Goal: Use online tool/utility: Use online tool/utility

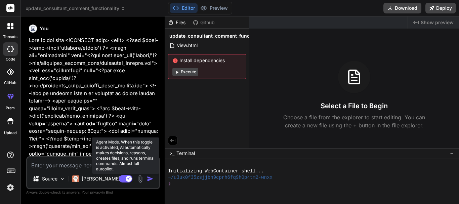
click at [128, 179] on icon at bounding box center [128, 178] width 3 height 3
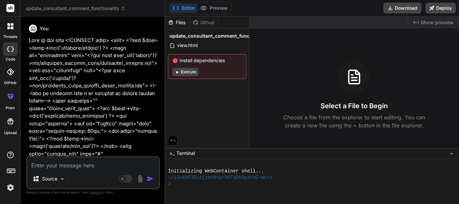
click at [11, 21] on div at bounding box center [10, 26] width 14 height 14
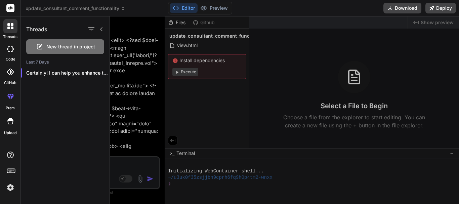
click at [60, 46] on span "New thread in project" at bounding box center [70, 46] width 49 height 7
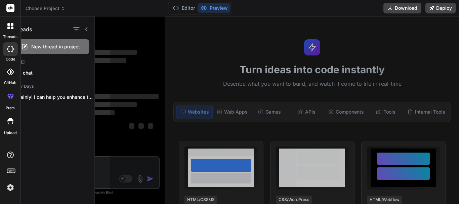
scroll to position [13, 0]
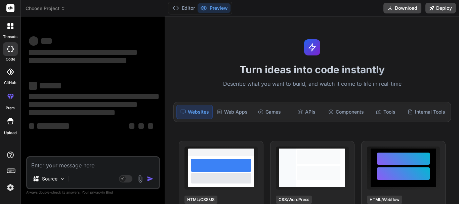
click at [111, 167] on textarea at bounding box center [93, 163] width 132 height 12
type textarea "x"
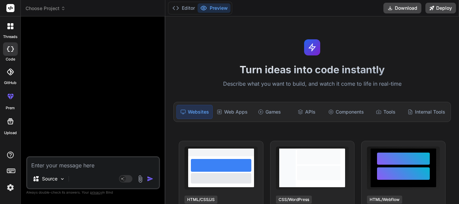
type textarea "T"
type textarea "x"
type textarea "Th"
type textarea "x"
type textarea "T"
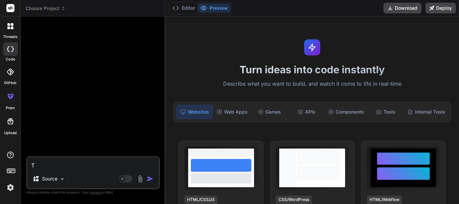
type textarea "x"
type textarea "I"
type textarea "x"
type textarea "I"
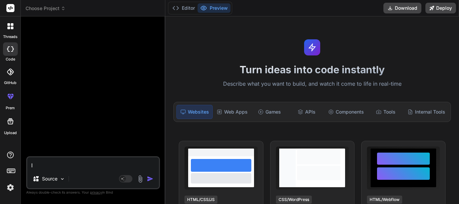
type textarea "x"
type textarea "I w"
type textarea "x"
type textarea "I wa"
type textarea "x"
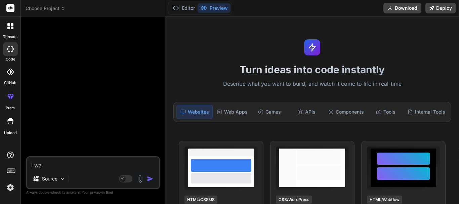
type textarea "I wan"
type textarea "x"
type textarea "I want"
type textarea "x"
type textarea "I want"
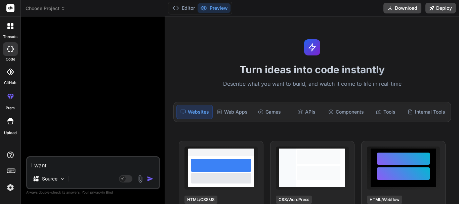
type textarea "x"
type textarea "I want t"
type textarea "x"
type textarea "I want to"
type textarea "x"
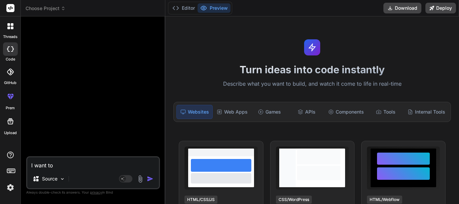
type textarea "I want to"
type textarea "x"
type textarea "I want to d"
type textarea "x"
type textarea "I want to di"
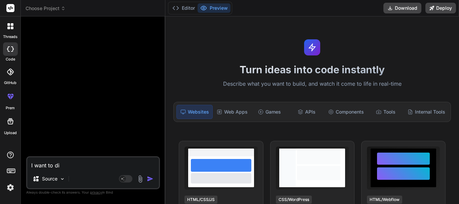
type textarea "x"
type textarea "I want to dis"
type textarea "x"
type textarea "I want to diso"
type textarea "x"
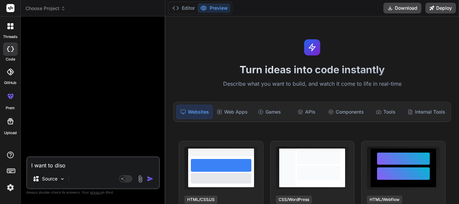
type textarea "I want to dis"
type textarea "x"
type textarea "I want to disp"
type textarea "x"
type textarea "I want to displ"
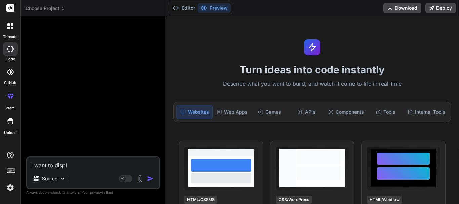
type textarea "x"
type textarea "I want to displa"
type textarea "x"
type textarea "I want to display"
type textarea "x"
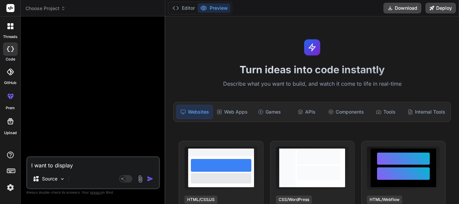
type textarea "I want to display"
type textarea "x"
type textarea "I want to display t"
type textarea "x"
type textarea "I want to display th"
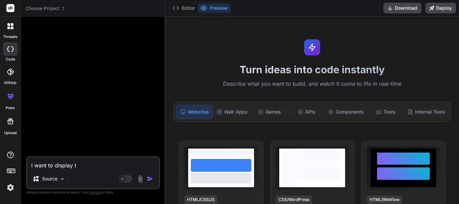
type textarea "x"
type textarea "I want to display the"
type textarea "x"
type textarea "I want to display the"
type textarea "x"
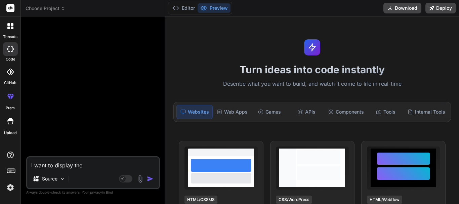
type textarea "I want to display the c"
type textarea "x"
type textarea "I want to display the co"
type textarea "x"
type textarea "I want to display the con"
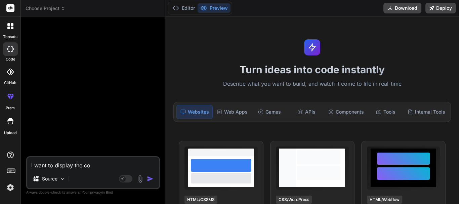
type textarea "x"
type textarea "I want to display the con="
type textarea "x"
type textarea "I want to display the con"
type textarea "x"
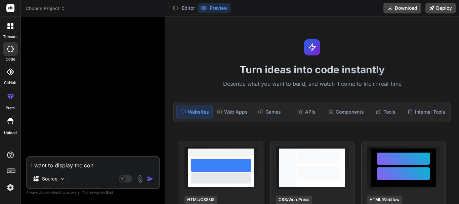
type textarea "I want to display the co"
type textarea "x"
type textarea "I want to display the c"
type textarea "x"
type textarea "I want to display the"
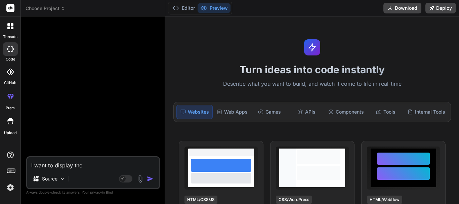
type textarea "x"
type textarea "I want to display the"
type textarea "x"
type textarea "I want to display th"
type textarea "x"
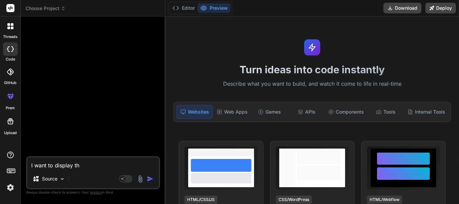
type textarea "I want to display t"
type textarea "x"
type textarea "I want to display"
type textarea "x"
type textarea "I want to display"
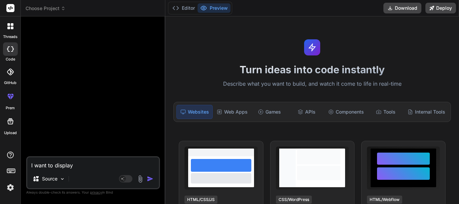
type textarea "x"
type textarea "I want to displa"
type textarea "x"
type textarea "I want to displ"
type textarea "x"
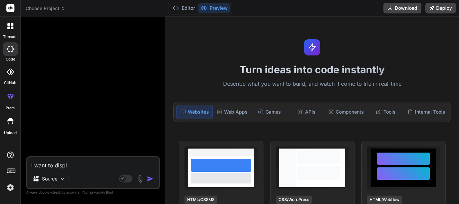
type textarea "I want to disp"
type textarea "x"
type textarea "I want to dis"
type textarea "x"
type textarea "I want to di"
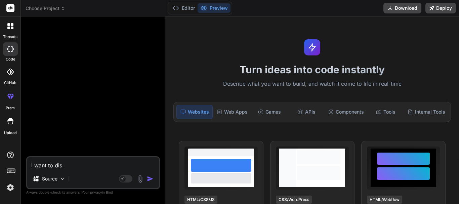
type textarea "x"
type textarea "I want to d"
type textarea "x"
type textarea "I want to"
type textarea "x"
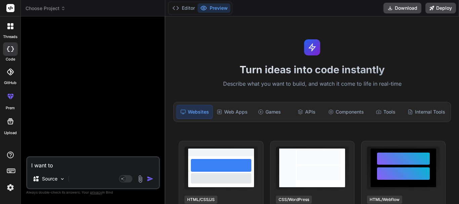
type textarea "I want to"
type textarea "x"
type textarea "I want to"
type textarea "x"
type textarea "I want to b"
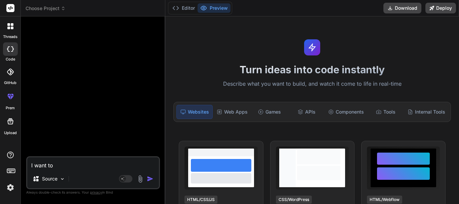
type textarea "x"
type textarea "I want to be"
type textarea "x"
type textarea "I want to be"
type textarea "x"
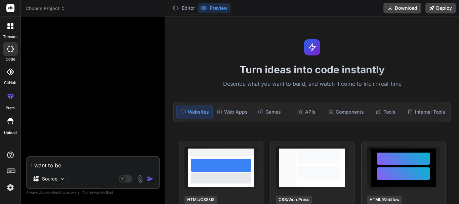
type textarea "I want to be a"
type textarea "x"
type textarea "I want to be ab"
type textarea "x"
type textarea "I want to be abl"
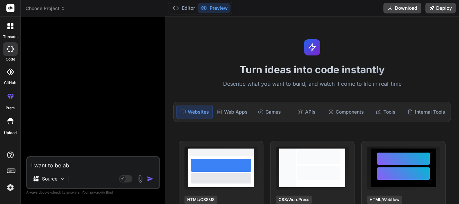
type textarea "x"
type textarea "I want to be able"
type textarea "x"
type textarea "I want to be able"
type textarea "x"
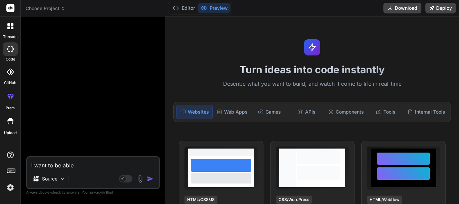
type textarea "I want to be able t"
type textarea "x"
type textarea "I want to be able to"
type textarea "x"
type textarea "I want to be able to"
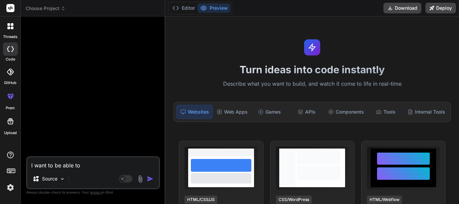
type textarea "x"
type textarea "I want to be able to f"
type textarea "x"
type textarea "I want to be able to fi"
type textarea "x"
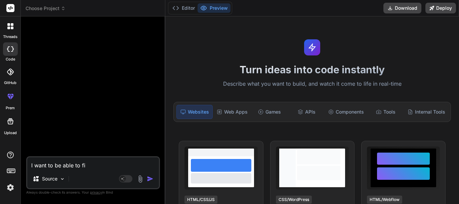
type textarea "I want to be able to fil"
type textarea "x"
type textarea "I want to be able to filt"
type textarea "x"
type textarea "I want to be able to filte"
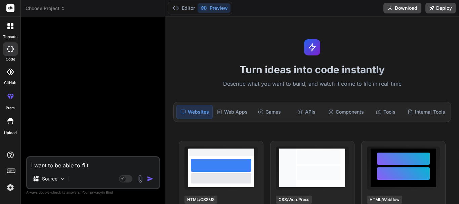
type textarea "x"
type textarea "I want to be able to filter"
type textarea "x"
type textarea "I want to be able to filter"
type textarea "x"
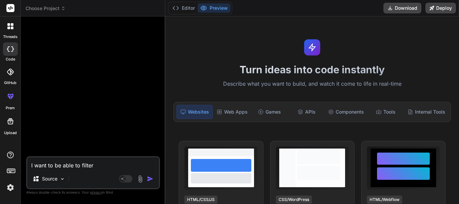
type textarea "I want to be able to filter t"
type textarea "x"
type textarea "I want to be able to filter th"
type textarea "x"
type textarea "I want to be able to filter the"
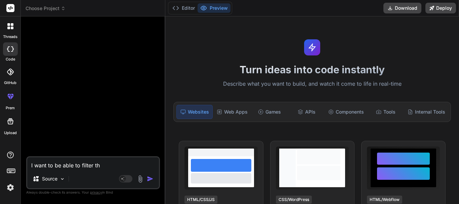
type textarea "x"
type textarea "I want to be able to filter the"
type textarea "x"
type textarea "I want to be able to filter the h"
type textarea "x"
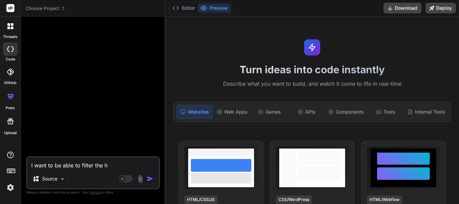
type textarea "I want to be able to filter the hu"
type textarea "x"
type textarea "I want to be able to filter the hub"
type textarea "x"
type textarea "I want to be able to filter the hub_"
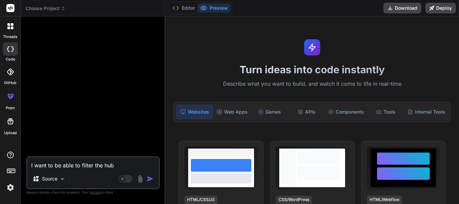
type textarea "x"
type textarea "I want to be able to filter the hub_l"
type textarea "x"
type textarea "I want to be able to filter the hub_lo"
type textarea "x"
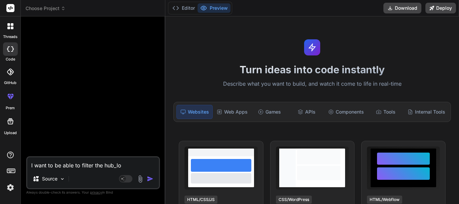
type textarea "I want to be able to filter the hub_loc"
type textarea "x"
type textarea "I want to be able to filter the hub_lo"
type textarea "x"
type textarea "I want to be able to filter the hub_l"
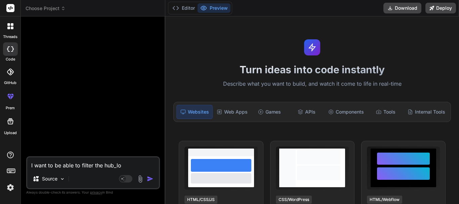
type textarea "x"
type textarea "I want to be able to filter the hub_"
type textarea "x"
type textarea "I want to be able to filter the hub"
type textarea "x"
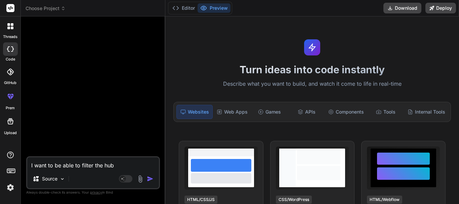
type textarea "I want to be able to filter the hub"
type textarea "x"
type textarea "I want to be able to filter the hub l"
type textarea "x"
type textarea "I want to be able to filter the hub lo"
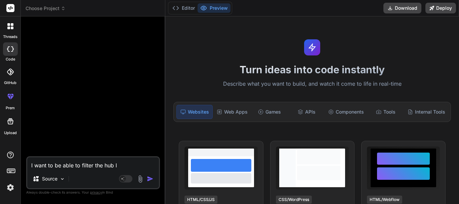
type textarea "x"
type textarea "I want to be able to filter the hub loc"
type textarea "x"
type textarea "I want to be able to filter the hub loca"
type textarea "x"
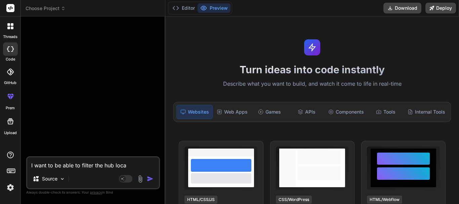
type textarea "I want to be able to filter the hub locat"
type textarea "x"
type textarea "I want to be able to filter the hub locati"
type textarea "x"
type textarea "I want to be able to filter the hub locatio"
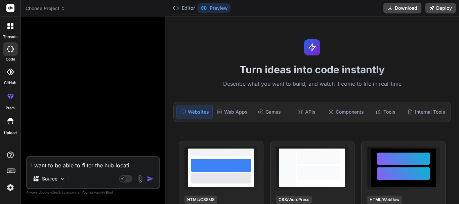
type textarea "x"
type textarea "I want to be able to filter the hub location"
type textarea "x"
type textarea "I want to be able to filter the hub locatio"
type textarea "x"
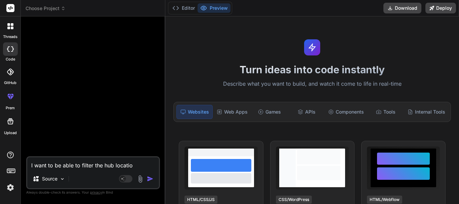
type textarea "I want to be able to filter the hub locati"
type textarea "x"
type textarea "I want to be able to filter the hub locat"
type textarea "x"
type textarea "I want to be able to filter the hub loca"
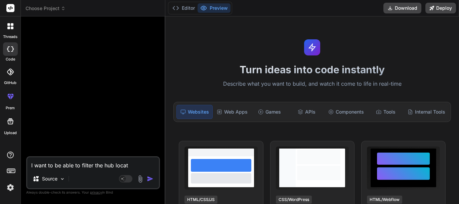
type textarea "x"
type textarea "I want to be able to filter the hub loc"
type textarea "x"
type textarea "I want to be able to filter the hub lo"
type textarea "x"
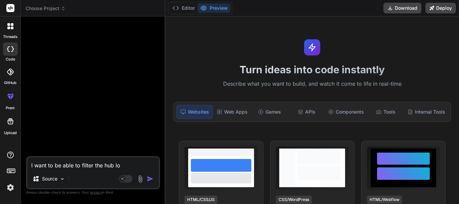
type textarea "I want to be able to filter the hub l"
type textarea "x"
type textarea "I want to be able to filter the hub"
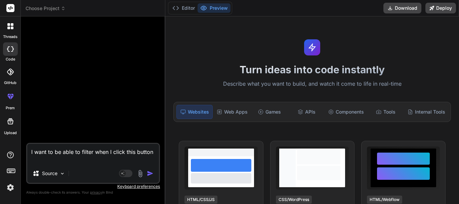
click at [138, 161] on textarea "I want to be able to filter when I click this button" at bounding box center [93, 154] width 132 height 20
paste textarea "<button class="sub-location-item">' . $row['name'] . '</button>"
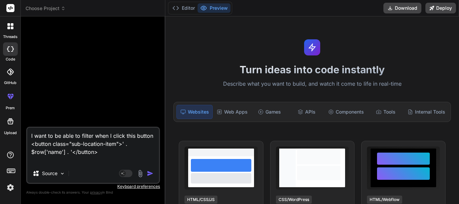
click at [109, 157] on textarea "I want to be able to filter when I click this button <button class="sub-locatio…" at bounding box center [93, 146] width 132 height 36
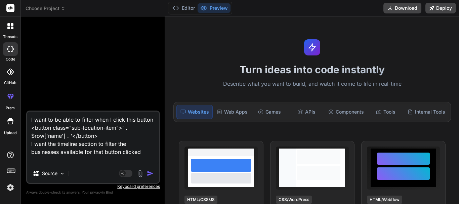
paste textarea "<button class="sub-location-item">' . $row['name'] . '</button>"
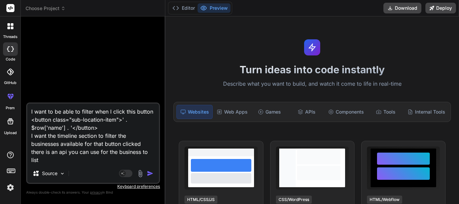
paste textarea "api/get_hub_businesses"
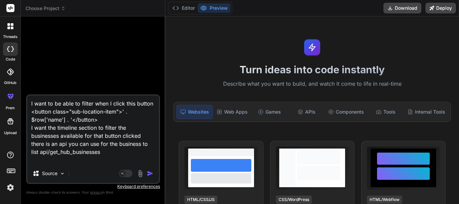
paste textarea "[ { "id": "49", "userid": "105", "hub_locations_id": "23", "hub_sub_location_id…"
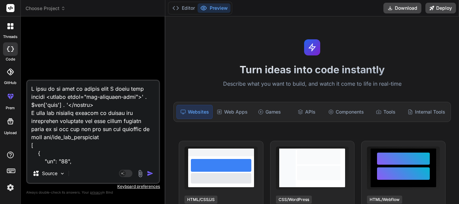
scroll to position [1088, 0]
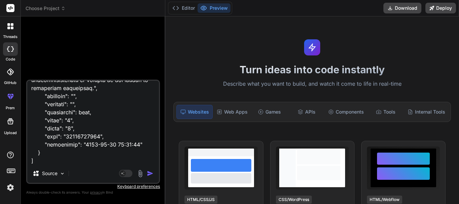
click at [150, 174] on img "button" at bounding box center [150, 173] width 7 height 7
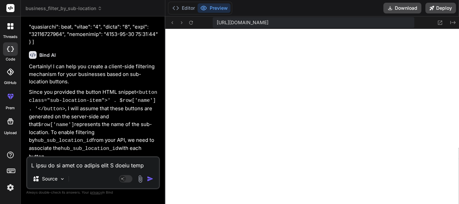
scroll to position [616, 0]
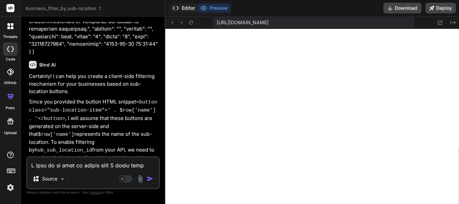
click at [188, 7] on button "Editor" at bounding box center [184, 7] width 28 height 9
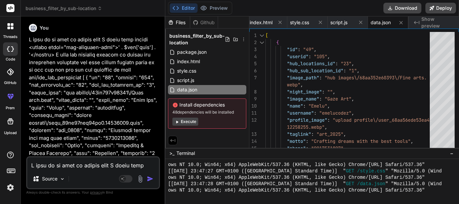
scroll to position [0, 0]
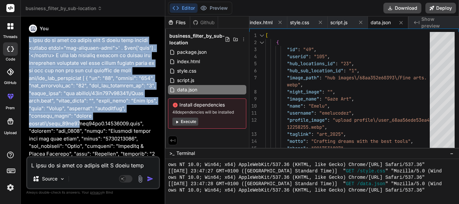
drag, startPoint x: 28, startPoint y: 39, endPoint x: 80, endPoint y: 127, distance: 102.2
click at [80, 127] on div "You Bind AI Certainly! I can help you create a client-side filtering mechanism …" at bounding box center [94, 89] width 132 height 134
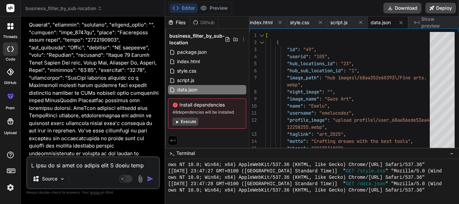
scroll to position [571, 0]
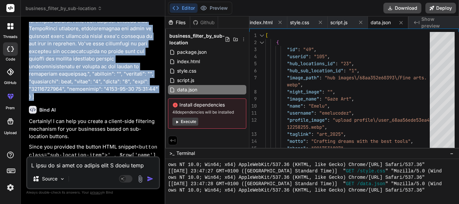
copy p "I want to be able to filter when I click this button <button class="sub-locatio…"
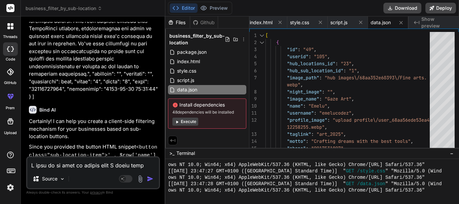
click at [8, 28] on icon at bounding box center [8, 28] width 3 height 3
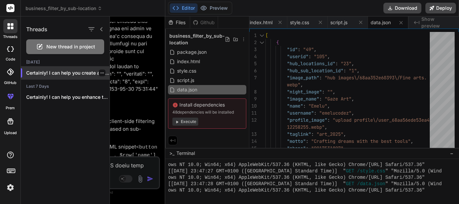
click at [99, 75] on div at bounding box center [102, 72] width 7 height 7
click at [100, 71] on icon "button" at bounding box center [102, 73] width 4 height 4
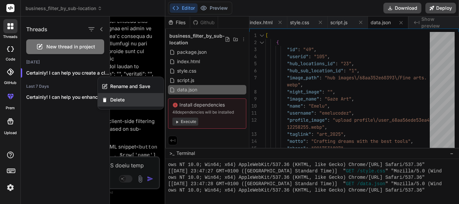
click at [115, 97] on span "Delete" at bounding box center [117, 99] width 14 height 7
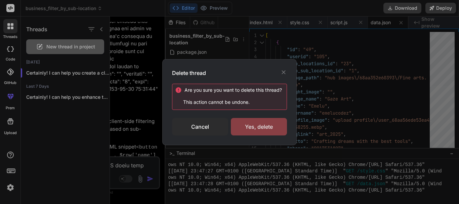
click at [245, 127] on div "Yes, delete" at bounding box center [259, 126] width 56 height 17
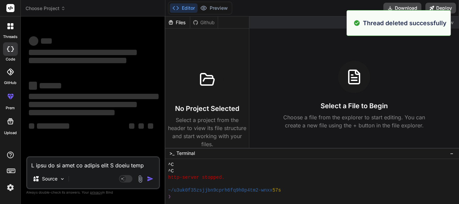
scroll to position [395, 0]
click at [86, 163] on textarea at bounding box center [93, 163] width 132 height 12
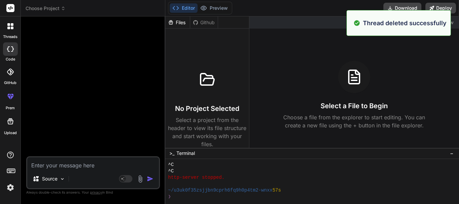
paste textarea "I want to be able to filter when I click this button <button class="sub-locatio…"
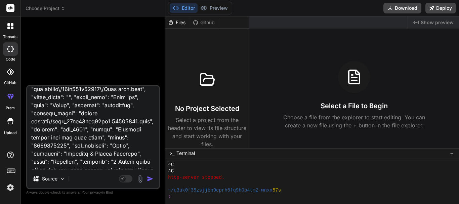
scroll to position [0, 0]
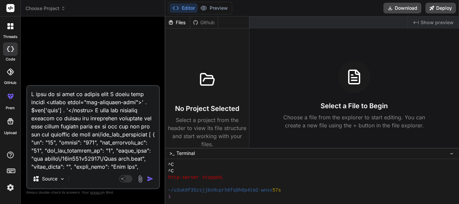
click at [31, 93] on textarea at bounding box center [93, 127] width 132 height 83
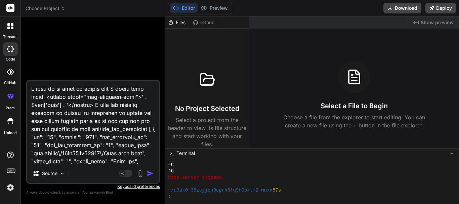
paste textarea "<?php require 'db/config.php'; isset($_GET['page']) ? $_GET['page'] : 1; $searc…"
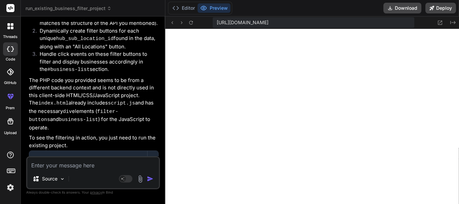
scroll to position [1717, 0]
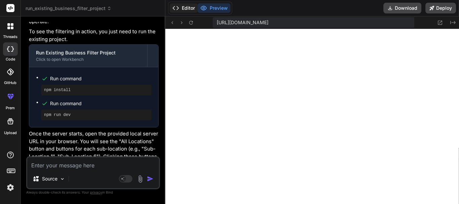
click at [188, 6] on button "Editor" at bounding box center [184, 7] width 28 height 9
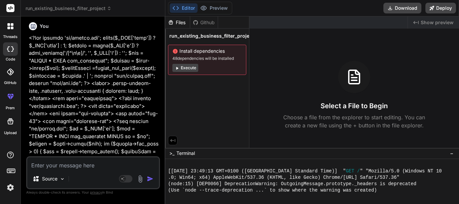
scroll to position [0, 0]
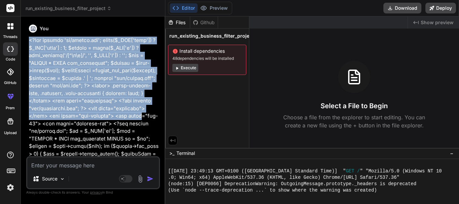
drag, startPoint x: 29, startPoint y: 40, endPoint x: 80, endPoint y: 125, distance: 99.8
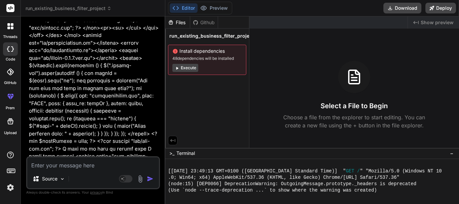
scroll to position [873, 0]
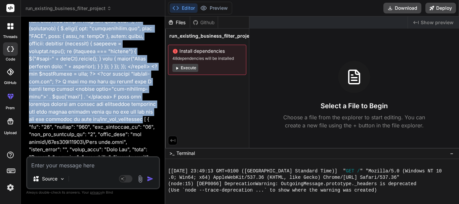
copy p "<?php require 'db/config.php'; isset($_GET['page']) ? $_GET['page'] : 1; $searc…"
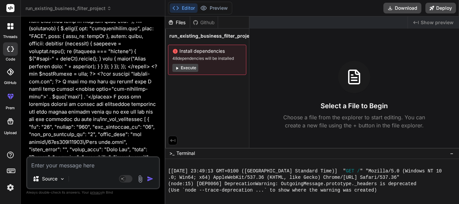
click at [101, 161] on textarea at bounding box center [93, 163] width 132 height 12
paste textarea "<?php require 'db/config.php'; isset($_GET['page']) ? $_GET['page'] : 1; $searc…"
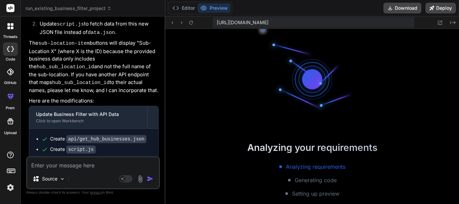
scroll to position [1046, 0]
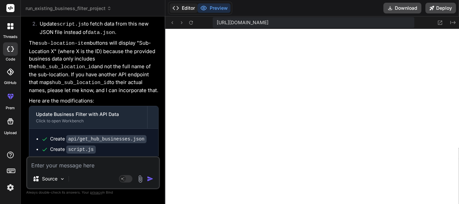
click at [185, 12] on button "Editor" at bounding box center [184, 7] width 28 height 9
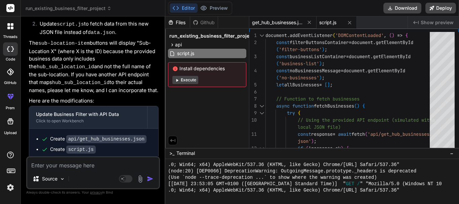
click at [278, 26] on div "get_hub_businesses.json" at bounding box center [282, 22] width 67 height 12
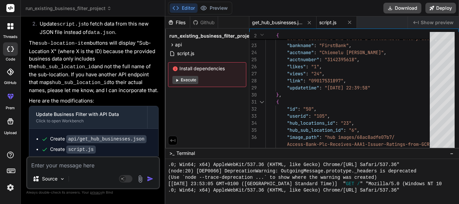
click at [328, 22] on span "script.js" at bounding box center [327, 22] width 17 height 7
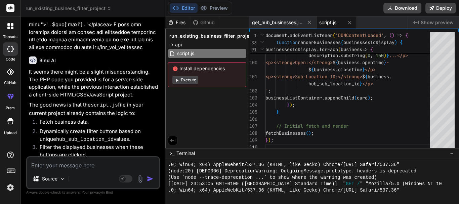
scroll to position [2797, 0]
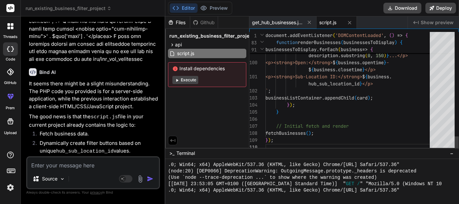
click at [443, 106] on div at bounding box center [441, 91] width 25 height 119
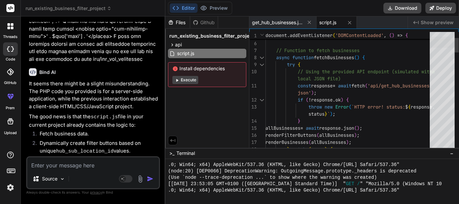
click at [444, 42] on div at bounding box center [441, 42] width 25 height 11
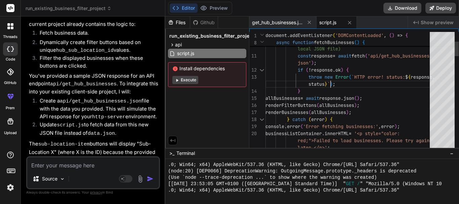
scroll to position [0, 0]
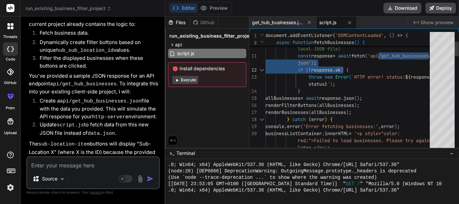
drag, startPoint x: 388, startPoint y: 56, endPoint x: 375, endPoint y: 65, distance: 16.4
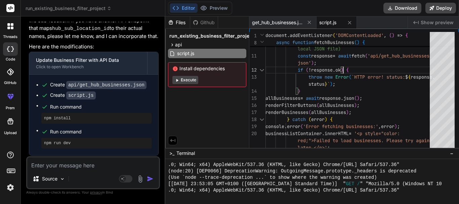
scroll to position [3059, 0]
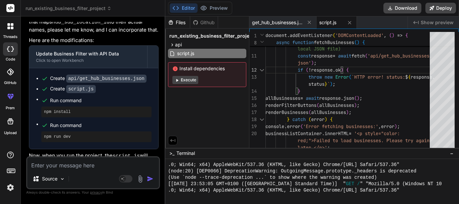
click at [93, 167] on textarea at bounding box center [93, 163] width 132 height 12
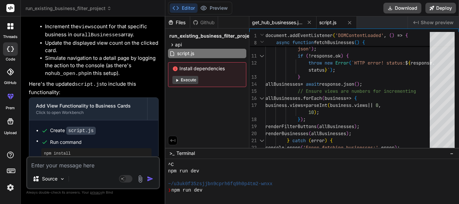
scroll to position [1231, 0]
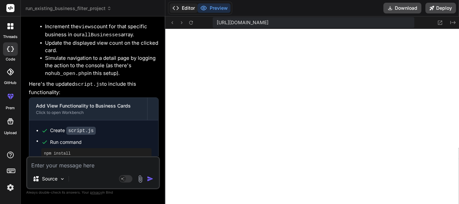
click at [186, 11] on button "Editor" at bounding box center [184, 7] width 28 height 9
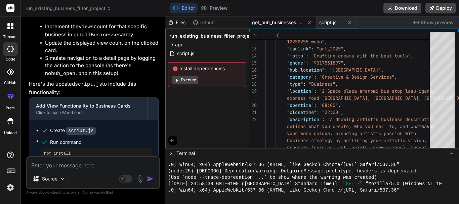
click at [278, 23] on span "get_hub_businesses.json" at bounding box center [277, 22] width 50 height 7
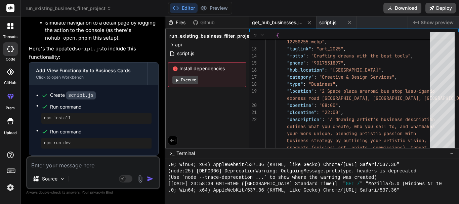
scroll to position [3411, 0]
click at [324, 27] on div "script.js" at bounding box center [336, 22] width 40 height 12
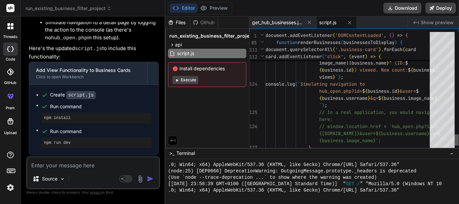
click at [458, 141] on div at bounding box center [456, 139] width 4 height 11
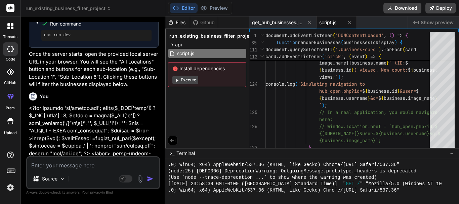
scroll to position [1833, 0]
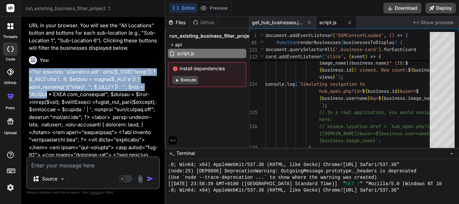
drag, startPoint x: 28, startPoint y: 57, endPoint x: 50, endPoint y: 81, distance: 32.8
click at [50, 81] on div "You Bind AI It looks like the project you've provided already has the filtering…" at bounding box center [94, 89] width 132 height 134
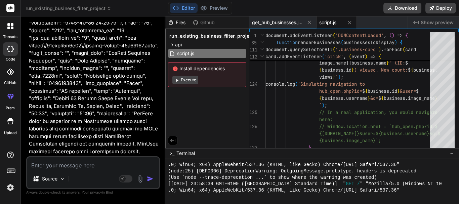
scroll to position [1497, 0]
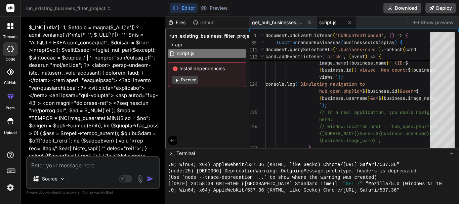
scroll to position [0, 0]
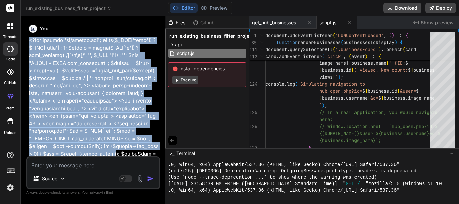
drag, startPoint x: 29, startPoint y: 39, endPoint x: 62, endPoint y: 156, distance: 121.5
click at [62, 156] on div "You Bind AI It looks like the project you've provided already has the filtering…" at bounding box center [93, 113] width 134 height 182
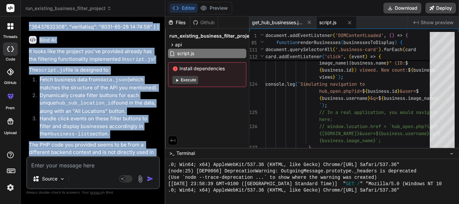
scroll to position [1446, 0]
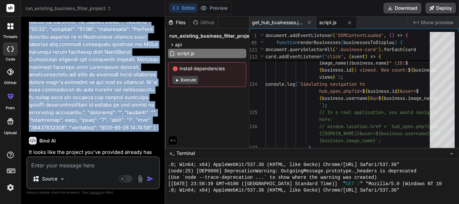
copy p "<?php require 'db/config.php'; isset($_GET['page']) ? $_GET['page'] : 1; $searc…"
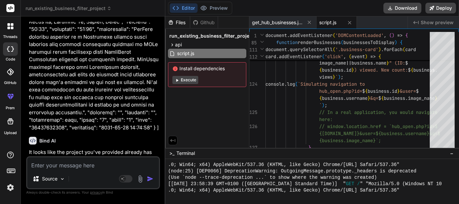
click at [5, 25] on div at bounding box center [10, 26] width 14 height 14
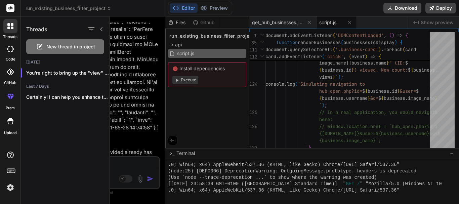
click at [61, 47] on span "New thread in project" at bounding box center [70, 46] width 49 height 7
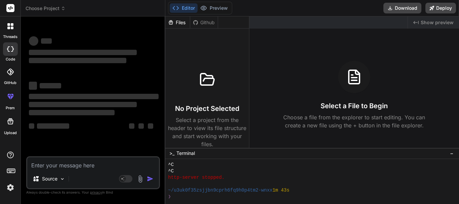
scroll to position [1416, 0]
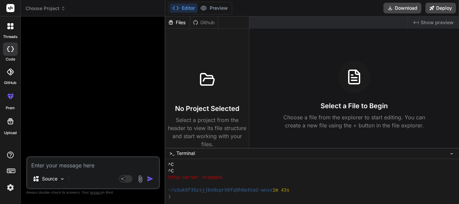
click at [79, 167] on textarea at bounding box center [93, 163] width 132 height 12
paste textarea "<?php require 'db/config.php'; isset($_GET['page']) ? $_GET['page'] : 1; $searc…"
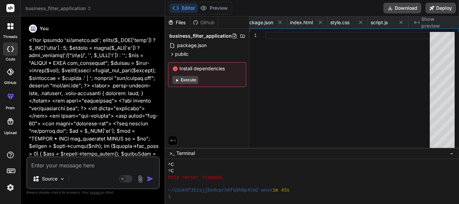
scroll to position [0, 66]
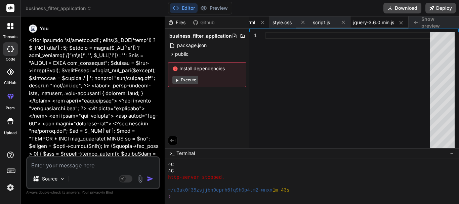
click at [254, 25] on span "index.html" at bounding box center [243, 22] width 23 height 7
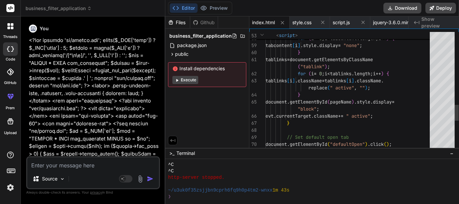
click at [437, 89] on div at bounding box center [441, 91] width 25 height 119
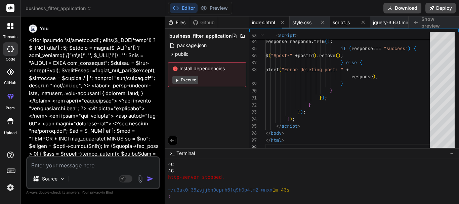
click at [345, 23] on span "script.js" at bounding box center [340, 22] width 17 height 7
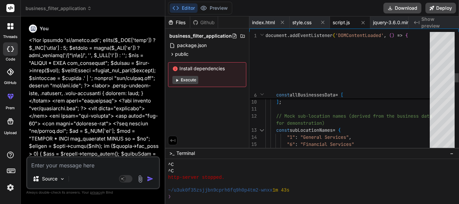
click at [447, 76] on div at bounding box center [441, 91] width 25 height 119
click at [446, 76] on div at bounding box center [441, 78] width 25 height 11
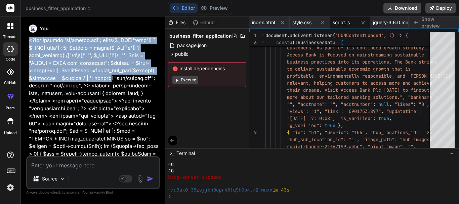
drag, startPoint x: 30, startPoint y: 40, endPoint x: 49, endPoint y: 86, distance: 50.4
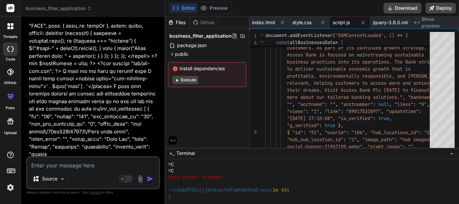
scroll to position [873, 0]
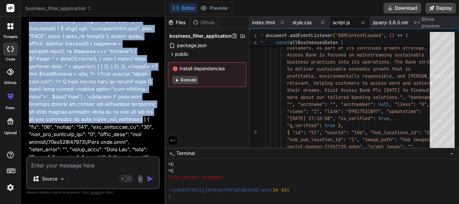
copy p "<?php require 'db/config.php'; isset($_GET['page']) ? $_GET['page'] : 1; $searc…"
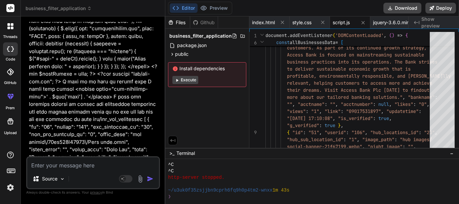
click at [11, 33] on div "threads" at bounding box center [10, 27] width 20 height 23
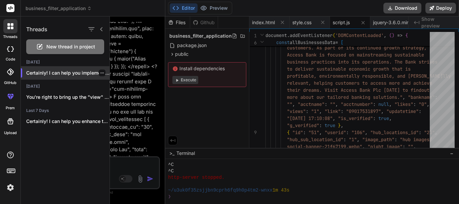
click at [99, 73] on div at bounding box center [102, 72] width 7 height 7
click at [100, 72] on icon "button" at bounding box center [102, 73] width 4 height 4
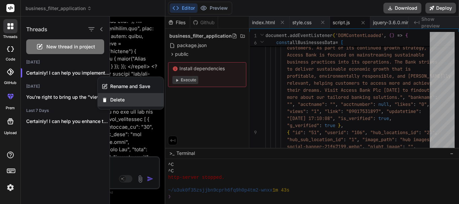
click at [114, 96] on span "Delete" at bounding box center [117, 99] width 14 height 7
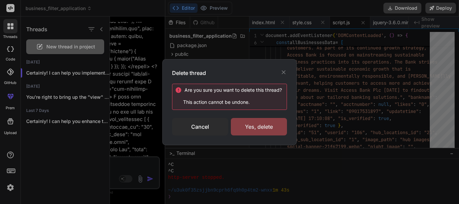
click at [231, 132] on div "Yes, delete" at bounding box center [259, 126] width 56 height 17
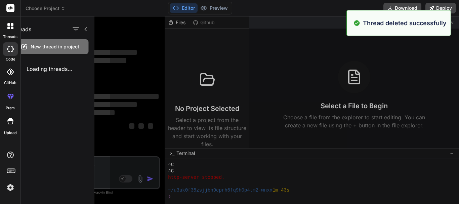
scroll to position [1441, 0]
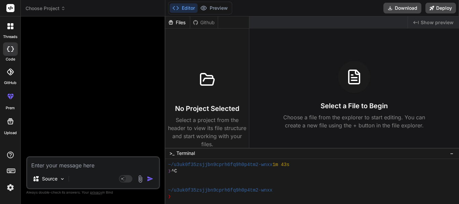
click at [68, 164] on textarea at bounding box center [93, 163] width 132 height 12
paste textarea "<?php require 'db/config.php'; isset($_GET['page']) ? $_GET['page'] : 1; $searc…"
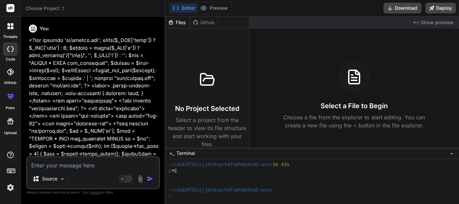
scroll to position [0, 0]
click at [226, 9] on button "Preview" at bounding box center [213, 7] width 33 height 9
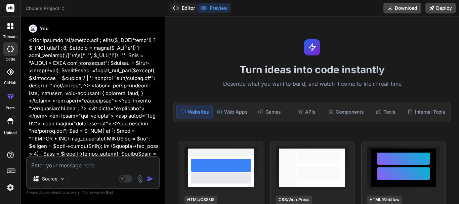
click at [179, 8] on icon at bounding box center [175, 8] width 7 height 7
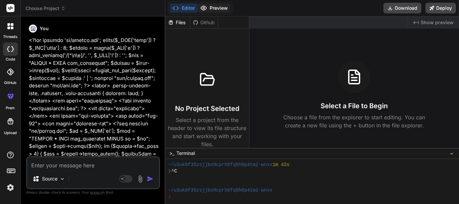
click at [217, 6] on button "Preview" at bounding box center [213, 7] width 33 height 9
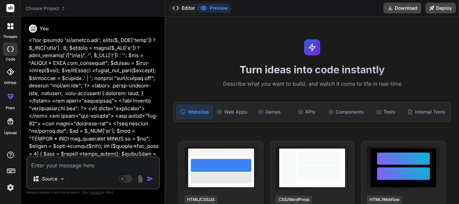
click at [181, 10] on button "Editor" at bounding box center [184, 7] width 28 height 9
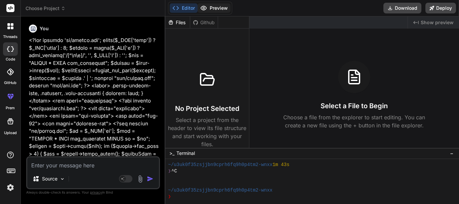
click at [208, 10] on button "Preview" at bounding box center [213, 7] width 33 height 9
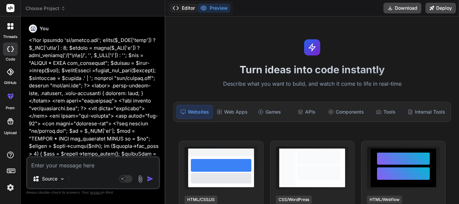
click at [190, 6] on button "Editor" at bounding box center [184, 7] width 28 height 9
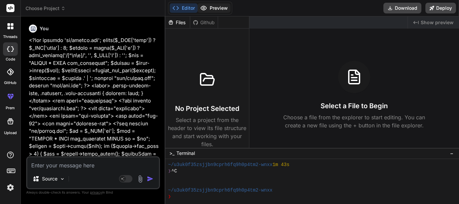
click at [213, 9] on button "Preview" at bounding box center [213, 7] width 33 height 9
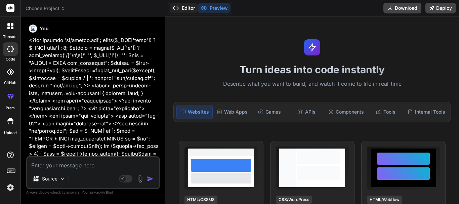
click at [190, 5] on button "Editor" at bounding box center [184, 7] width 28 height 9
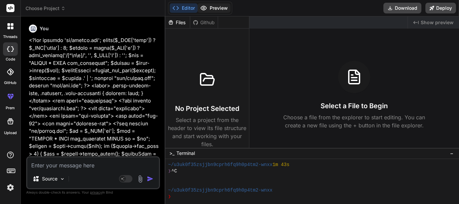
click at [208, 11] on button "Preview" at bounding box center [213, 7] width 33 height 9
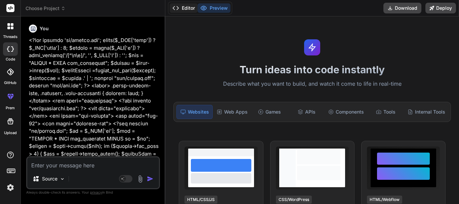
click at [174, 10] on icon at bounding box center [175, 8] width 7 height 7
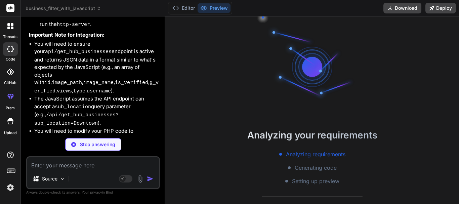
scroll to position [34, 0]
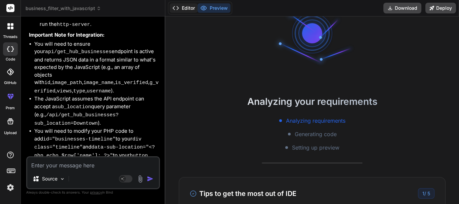
click at [187, 11] on button "Editor" at bounding box center [184, 7] width 28 height 9
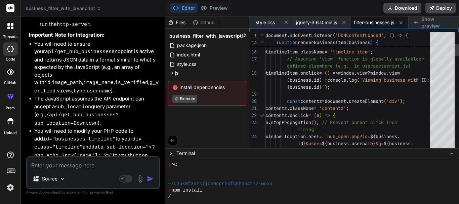
scroll to position [0, 0]
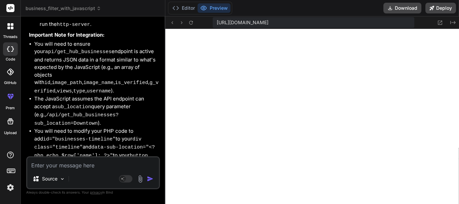
scroll to position [2283, 0]
click at [182, 9] on button "Editor" at bounding box center [184, 7] width 28 height 9
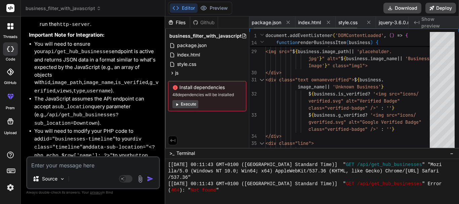
scroll to position [0, 0]
click at [310, 23] on span "index.html" at bounding box center [309, 22] width 23 height 7
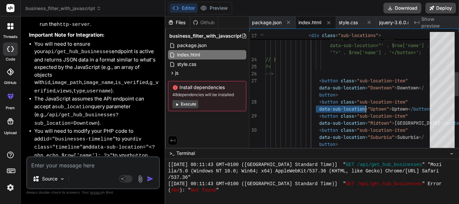
drag, startPoint x: 320, startPoint y: 108, endPoint x: 374, endPoint y: 108, distance: 54.4
click at [374, 108] on div "< button class = "sub-location-item" < button class = "sub-location-item" < but…" at bounding box center [349, 126] width 168 height 592
click at [327, 150] on div ">_ Terminal −" at bounding box center [311, 153] width 293 height 11
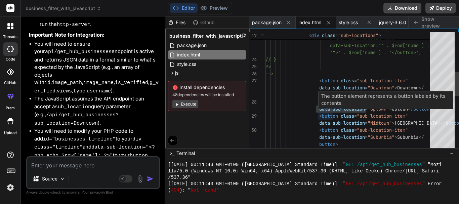
click at [326, 111] on div "< button class = "sub-location-item" < button class = "sub-location-item" < but…" at bounding box center [349, 126] width 168 height 592
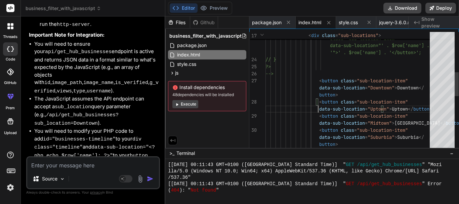
click at [322, 108] on div "< button class = "sub-location-item" < button class = "sub-location-item" < but…" at bounding box center [349, 126] width 168 height 592
click at [327, 109] on div "< button class = "sub-location-item" < button class = "sub-location-item" < but…" at bounding box center [349, 126] width 168 height 592
click at [321, 107] on div "< button class = "sub-location-item" < button class = "sub-location-item" < but…" at bounding box center [349, 126] width 168 height 592
click at [331, 113] on div "< button class = "sub-location-item" < button class = "sub-location-item" < but…" at bounding box center [349, 126] width 168 height 592
click at [380, 89] on div "< button class = "sub-location-item" < button class = "sub-location-item" < but…" at bounding box center [349, 126] width 168 height 592
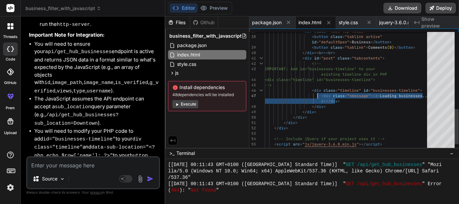
drag, startPoint x: 337, startPoint y: 100, endPoint x: 318, endPoint y: 97, distance: 19.4
click at [88, 169] on textarea at bounding box center [93, 163] width 132 height 12
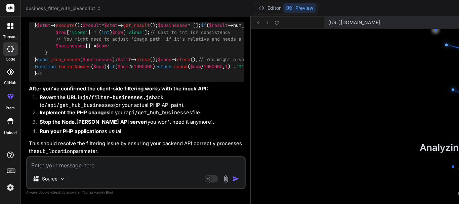
scroll to position [67, 0]
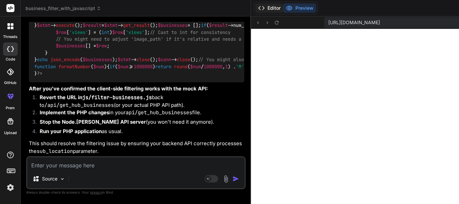
click at [255, 11] on button "Editor" at bounding box center [269, 7] width 28 height 9
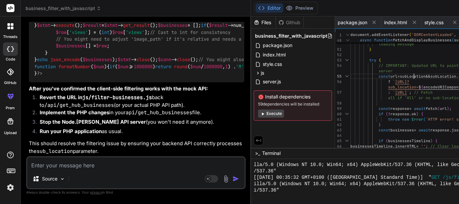
scroll to position [0, 0]
click at [350, 74] on div "businessesTimeline . innerHTML = '<div class="nmessage"><z>Loading businesses..…" at bounding box center [436, 95] width 172 height 784
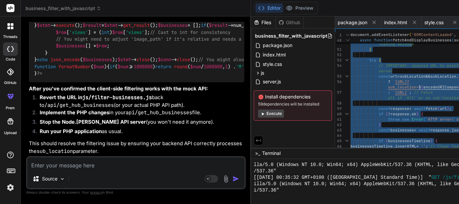
click at [350, 107] on div "businessesTimeline . innerHTML = '<div class="nmessage"><z>Loading businesses..…" at bounding box center [436, 95] width 172 height 784
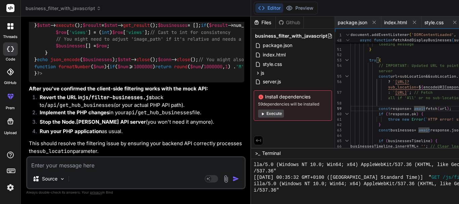
click at [92, 163] on textarea at bounding box center [135, 163] width 217 height 12
paste textarea "data-sub-location"
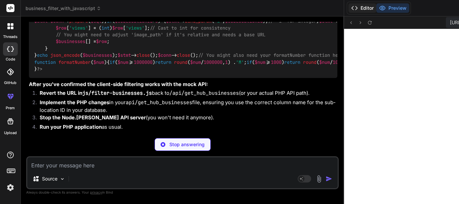
scroll to position [2940, 0]
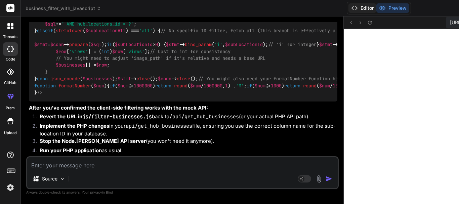
click at [348, 8] on button "Editor" at bounding box center [362, 7] width 28 height 9
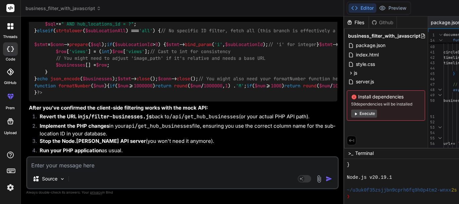
scroll to position [3138, 0]
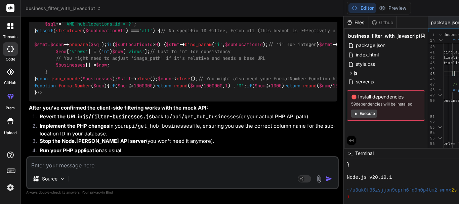
click at [106, 165] on textarea at bounding box center [182, 163] width 310 height 12
paste textarea "<button data-sub-location="' . $row['id'] . '" class="sub-location-item">' . $r…"
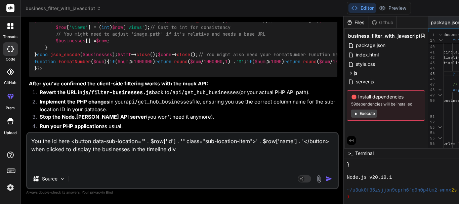
scroll to position [3447, 0]
click at [124, 168] on textarea "You the id here <button data-sub-location="' . $row['id'] . '" class="sub-locat…" at bounding box center [182, 151] width 310 height 36
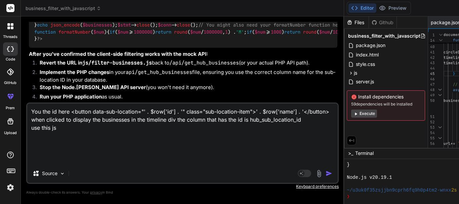
paste textarea "document.addEventListener('DOMContentLoaded', () => { const subLocationsContain…"
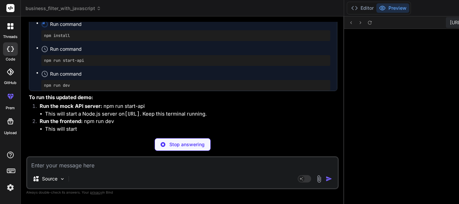
scroll to position [3170, 0]
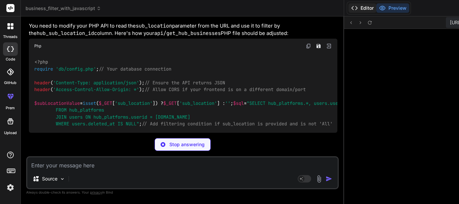
click at [348, 7] on button "Editor" at bounding box center [362, 7] width 28 height 9
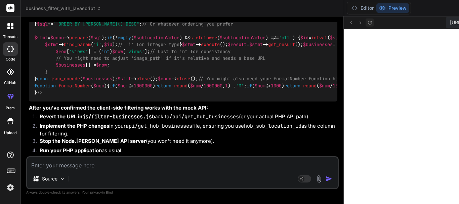
scroll to position [3457, 0]
click at [348, 7] on button "Editor" at bounding box center [362, 7] width 28 height 9
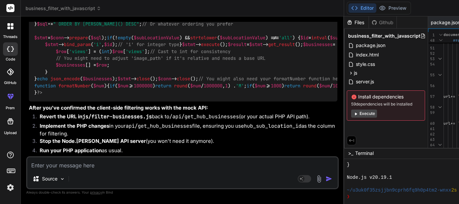
click at [109, 162] on textarea at bounding box center [182, 163] width 310 height 12
click at [77, 165] on textarea at bounding box center [182, 163] width 310 height 12
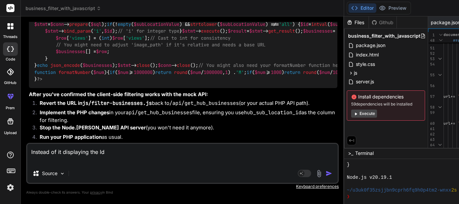
paste textarea "document.addEventListener('DOMContentLoaded', () => { const subLocationsContain…"
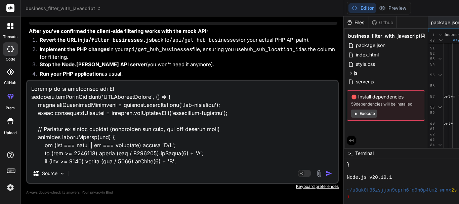
scroll to position [1459, 0]
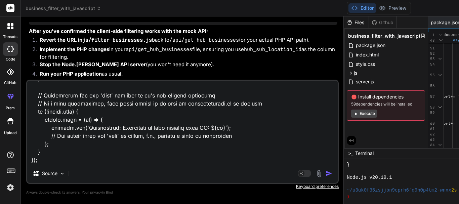
paste textarea "businessesTimeline.innerHTML = `<div class="nmessage"><z>We couldn't find any b…"
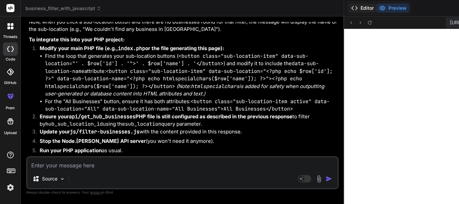
scroll to position [3667, 0]
click at [348, 10] on button "Editor" at bounding box center [362, 7] width 28 height 9
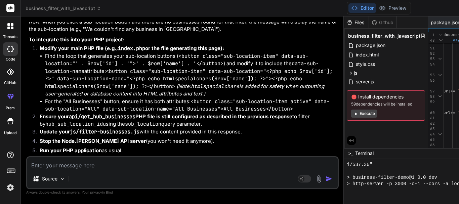
scroll to position [3776, 0]
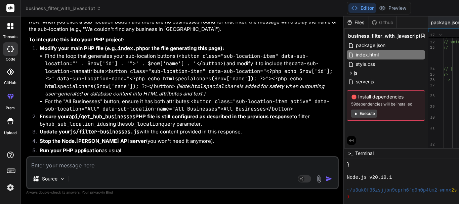
drag, startPoint x: 382, startPoint y: 112, endPoint x: 311, endPoint y: 113, distance: 71.2
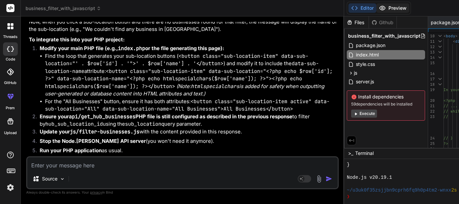
click at [379, 6] on icon at bounding box center [382, 8] width 7 height 7
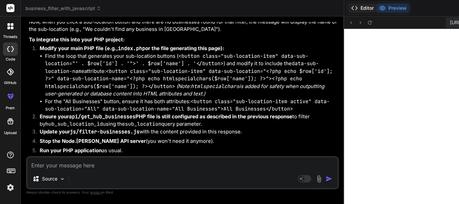
click at [348, 5] on button "Editor" at bounding box center [362, 7] width 28 height 9
